Goal: Check status

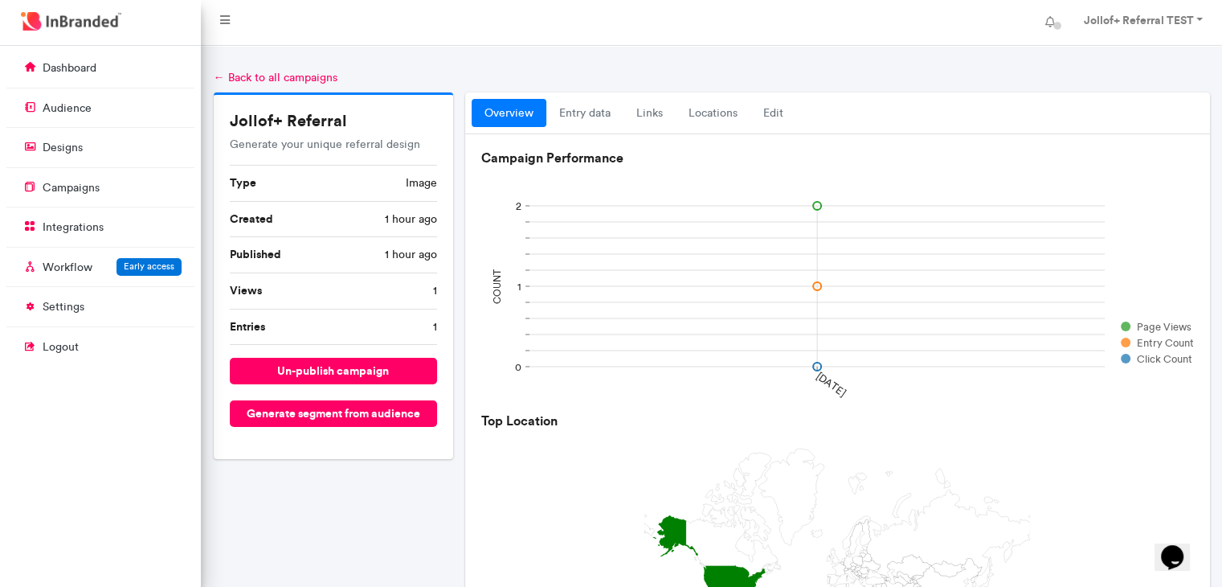
click at [517, 114] on link "overview" at bounding box center [509, 113] width 75 height 29
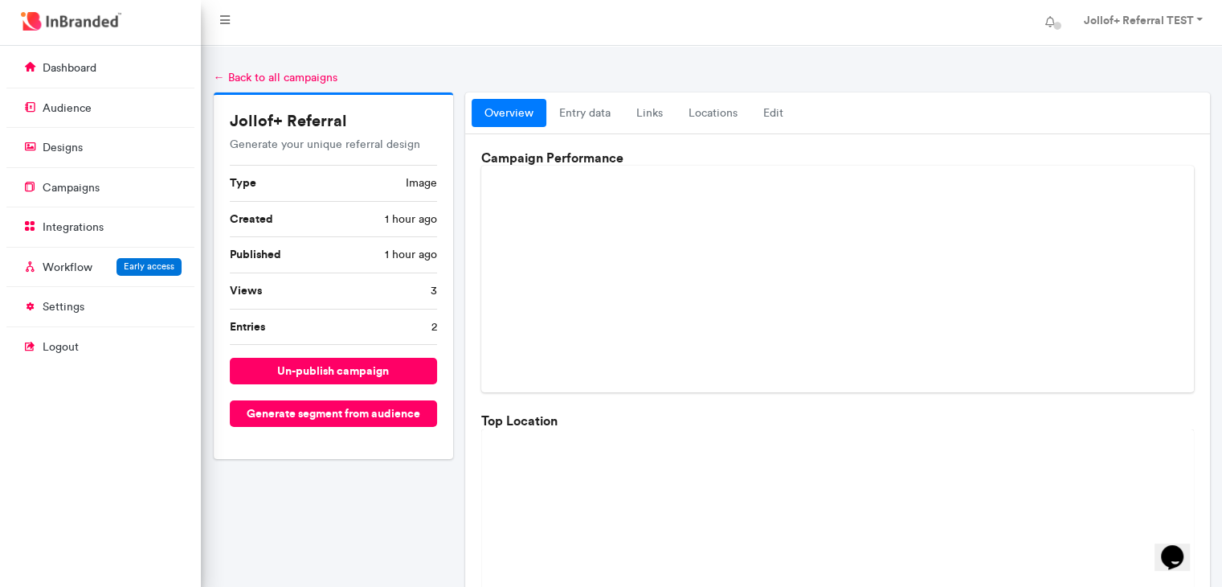
click at [383, 293] on li "Views 3" at bounding box center [334, 291] width 208 height 36
click at [588, 110] on link "entry data" at bounding box center [584, 113] width 77 height 29
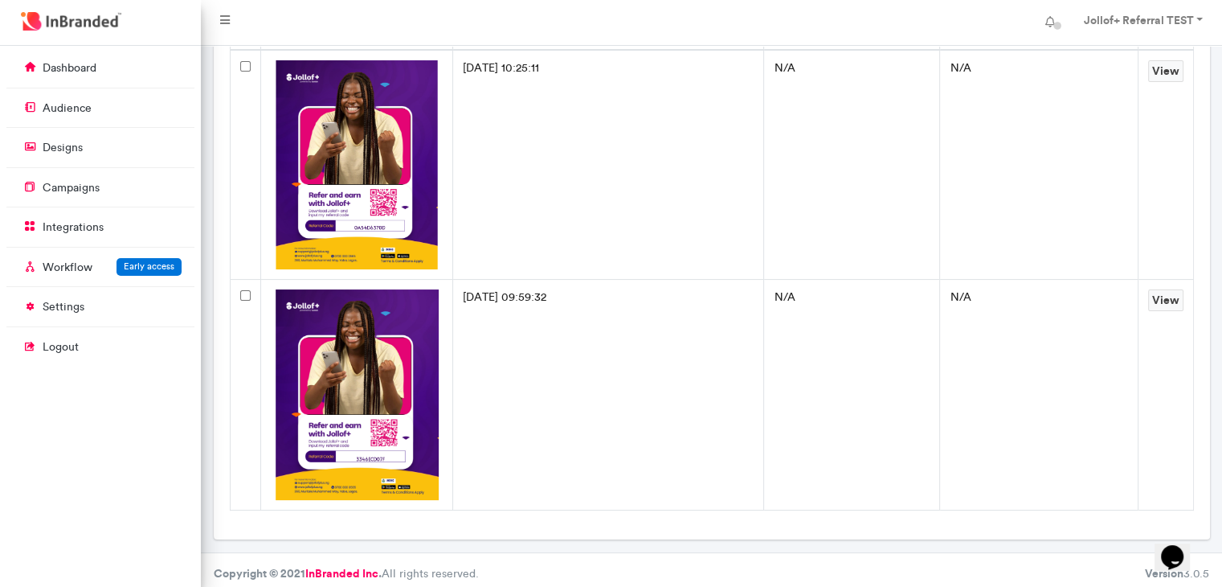
scroll to position [187, 0]
